Goal: Task Accomplishment & Management: Manage account settings

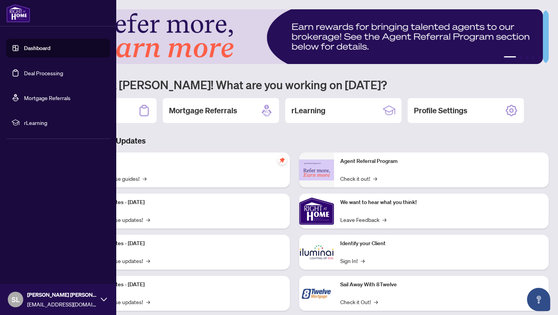
click at [24, 72] on link "Deal Processing" at bounding box center [43, 72] width 39 height 7
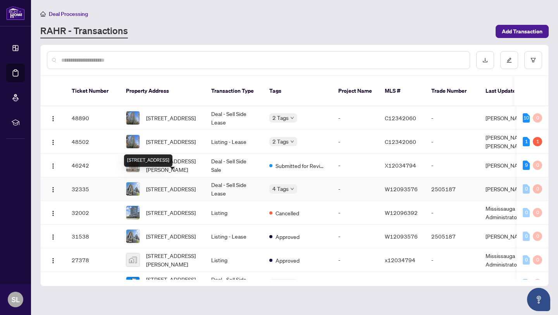
click at [155, 184] on span "[STREET_ADDRESS]" at bounding box center [171, 188] width 50 height 9
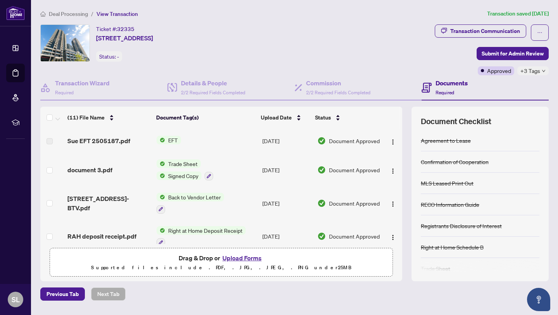
scroll to position [7, 0]
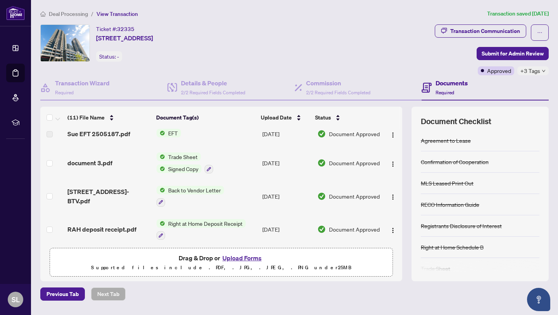
click at [169, 136] on span "EFT" at bounding box center [173, 133] width 16 height 9
click at [117, 135] on span "Sue EFT 2505187.pdf" at bounding box center [98, 133] width 63 height 9
click at [50, 135] on label at bounding box center [49, 134] width 6 height 9
click at [102, 134] on span "Sue EFT 2505187.pdf" at bounding box center [98, 133] width 63 height 9
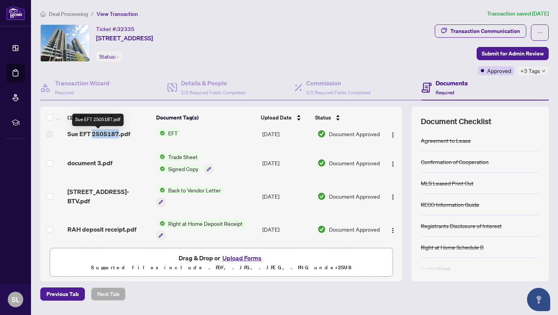
click at [102, 135] on span "Sue EFT 2505187.pdf" at bounding box center [98, 133] width 63 height 9
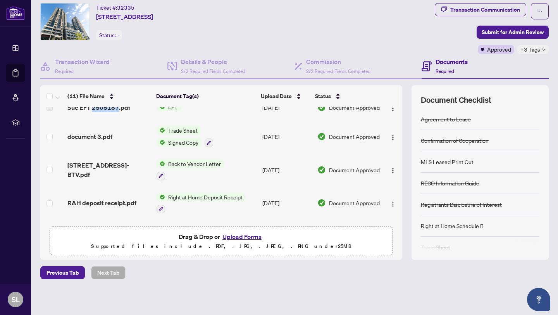
scroll to position [0, 0]
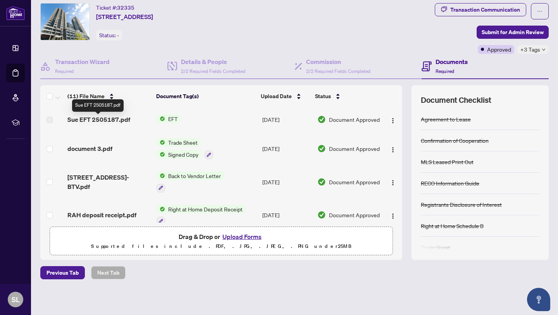
click at [124, 121] on span "Sue EFT 2505187.pdf" at bounding box center [98, 119] width 63 height 9
click at [127, 122] on span "Sue EFT 2505187.pdf" at bounding box center [98, 119] width 63 height 9
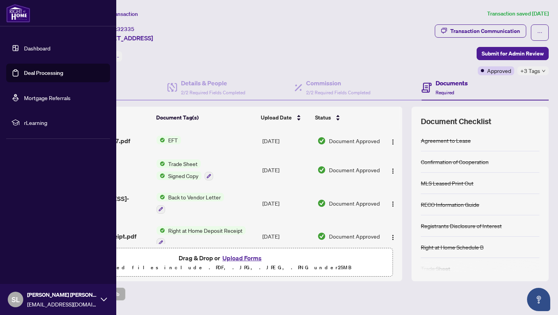
click at [27, 74] on link "Deal Processing" at bounding box center [43, 72] width 39 height 7
